Goal: Find specific page/section: Find specific page/section

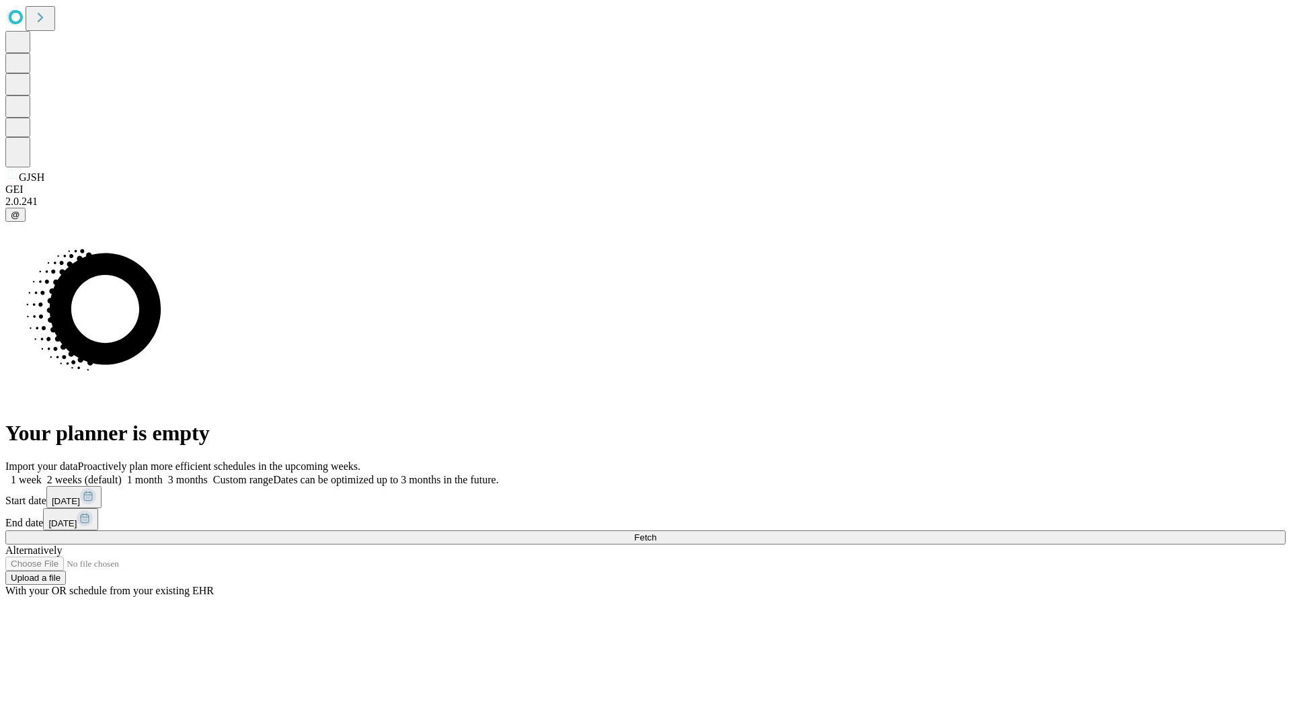
click at [656, 533] on span "Fetch" at bounding box center [645, 538] width 22 height 10
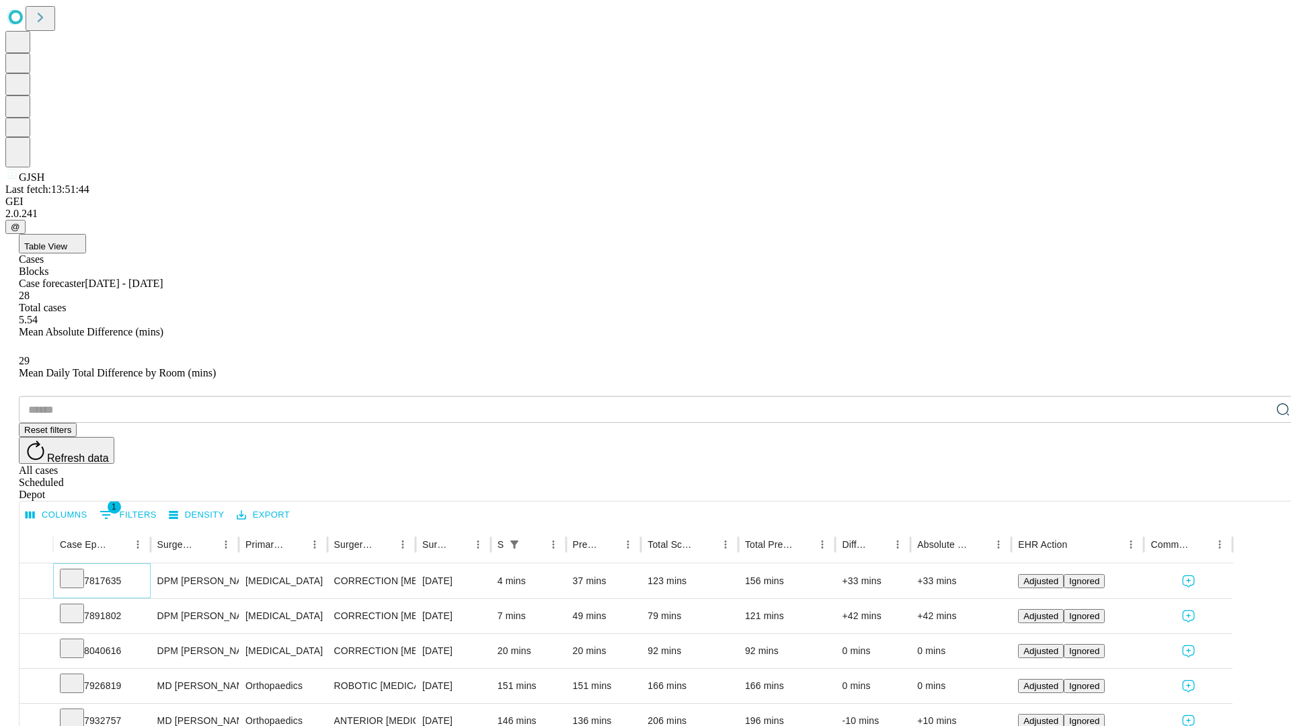
click at [79, 571] on icon at bounding box center [71, 577] width 13 height 13
